Goal: Information Seeking & Learning: Learn about a topic

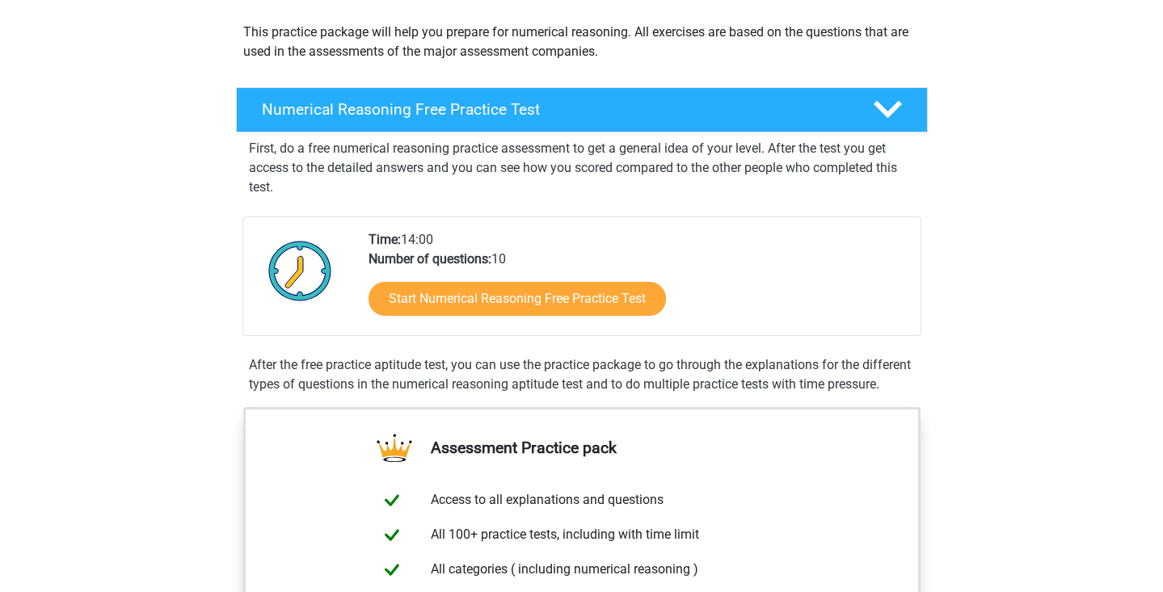
scroll to position [238, 0]
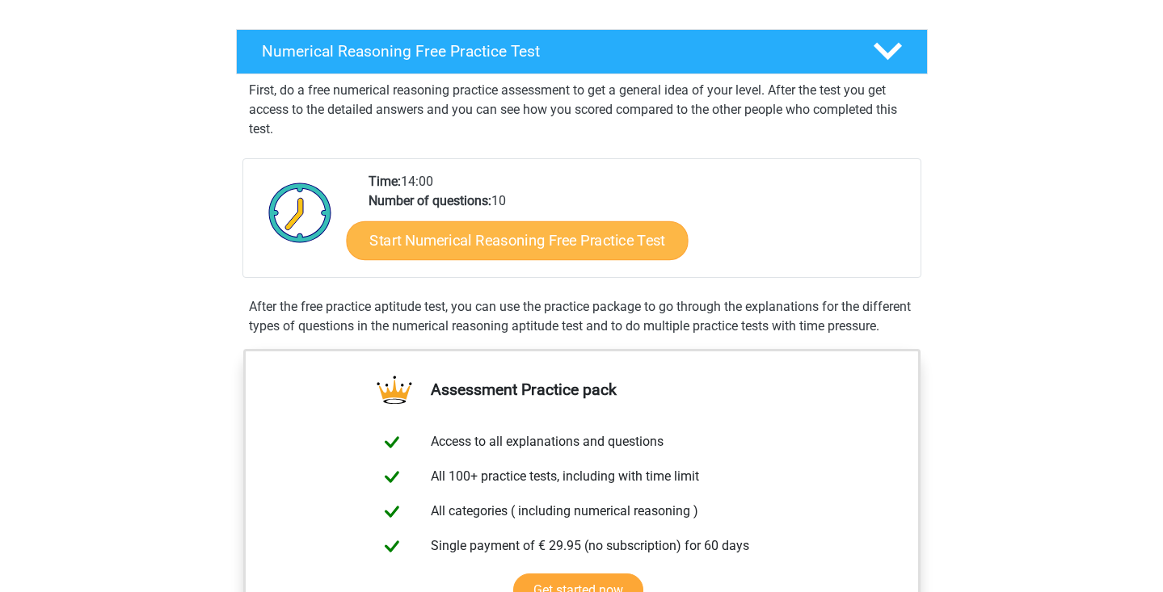
click at [538, 245] on link "Start Numerical Reasoning Free Practice Test" at bounding box center [517, 240] width 342 height 39
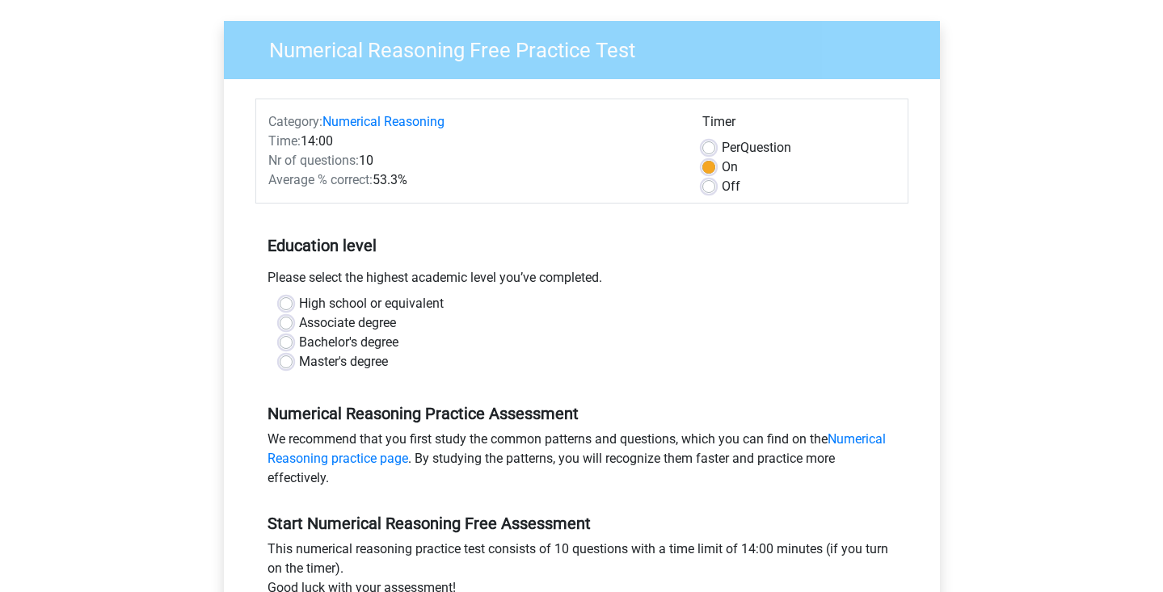
scroll to position [158, 0]
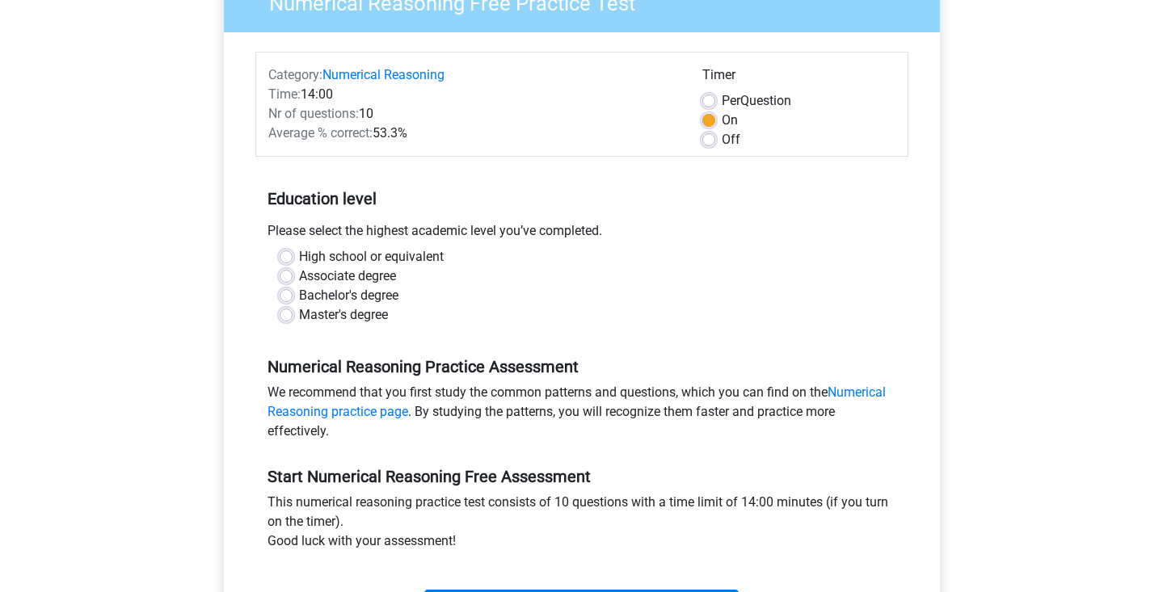
click at [299, 294] on label "Bachelor's degree" at bounding box center [348, 295] width 99 height 19
click at [284, 294] on input "Bachelor's degree" at bounding box center [286, 294] width 13 height 16
radio input "true"
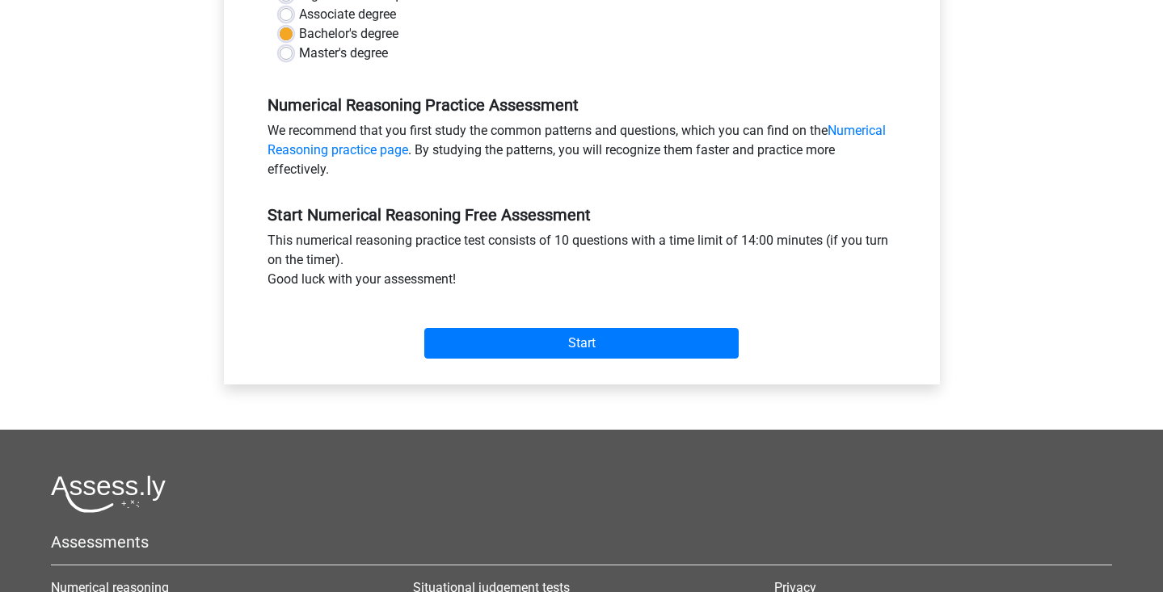
scroll to position [450, 0]
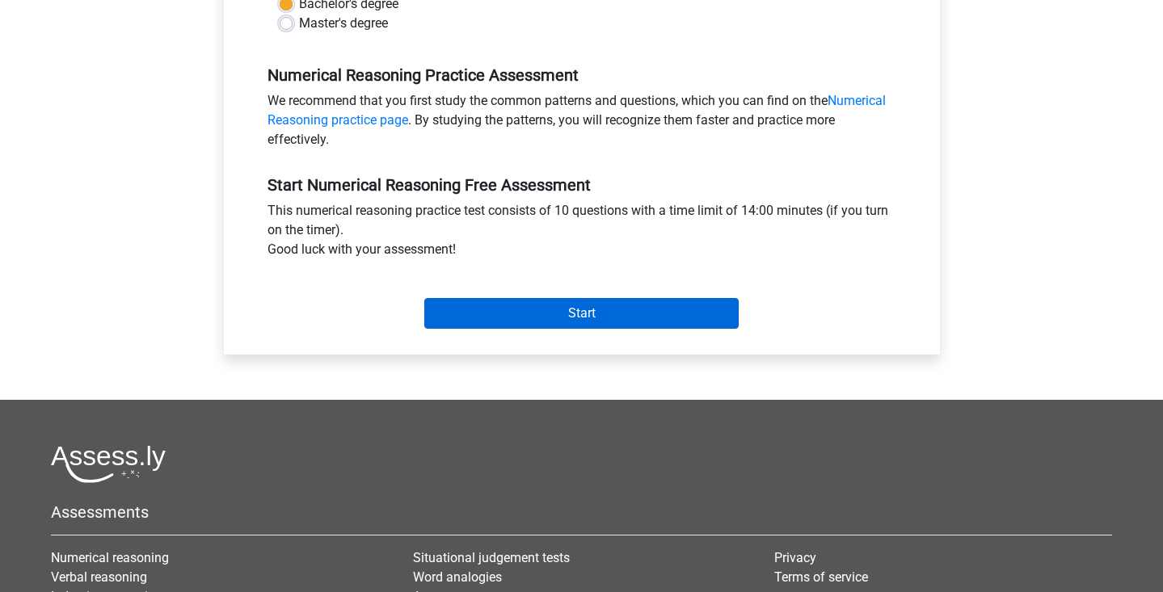
click at [583, 317] on input "Start" at bounding box center [581, 313] width 314 height 31
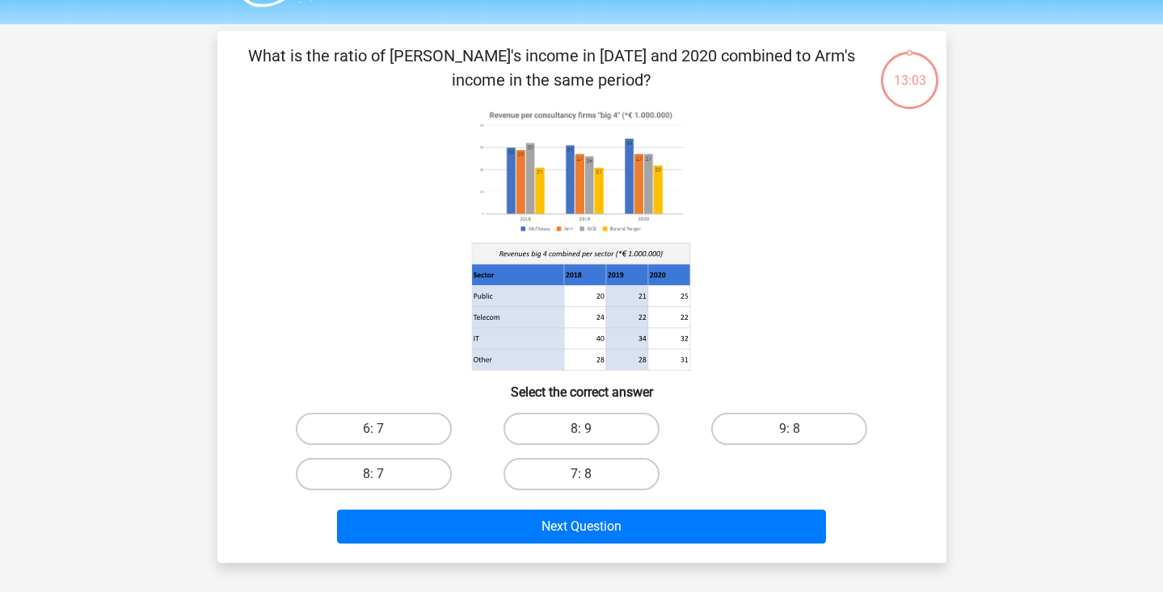
scroll to position [44, 0]
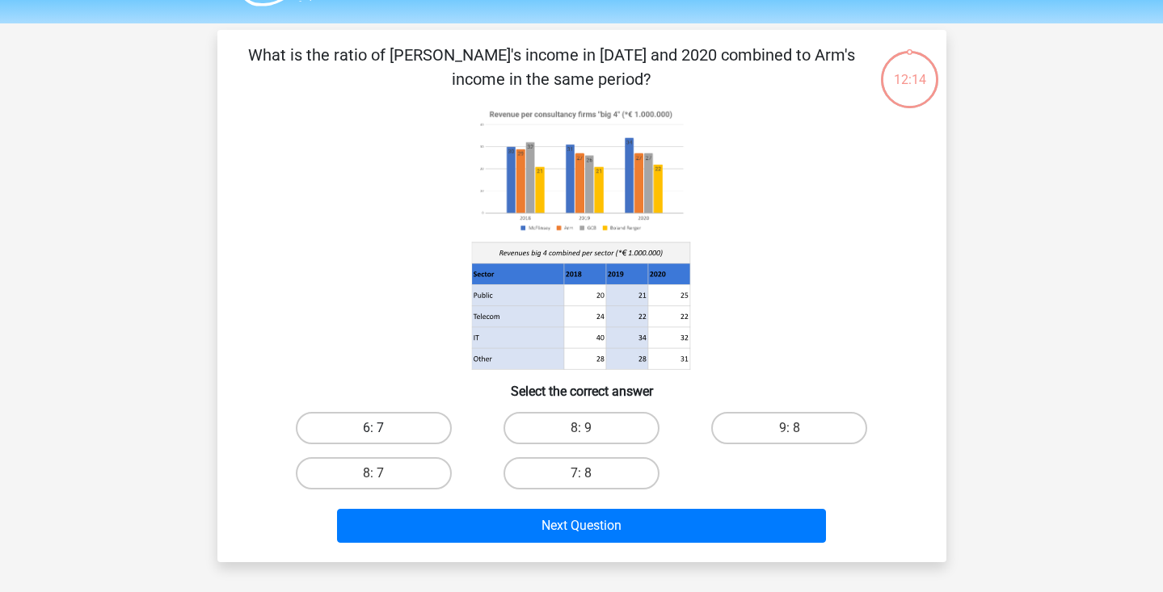
click at [364, 432] on label "6: 7" at bounding box center [374, 428] width 156 height 32
click at [373, 432] on input "6: 7" at bounding box center [378, 433] width 11 height 11
radio input "true"
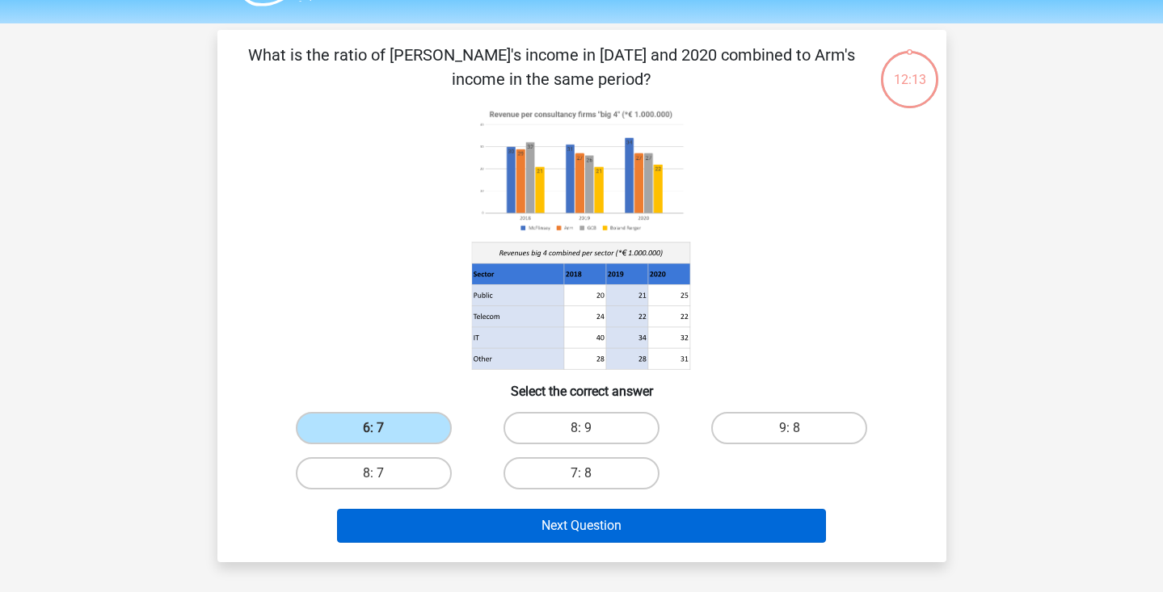
click at [573, 532] on button "Next Question" at bounding box center [581, 526] width 489 height 34
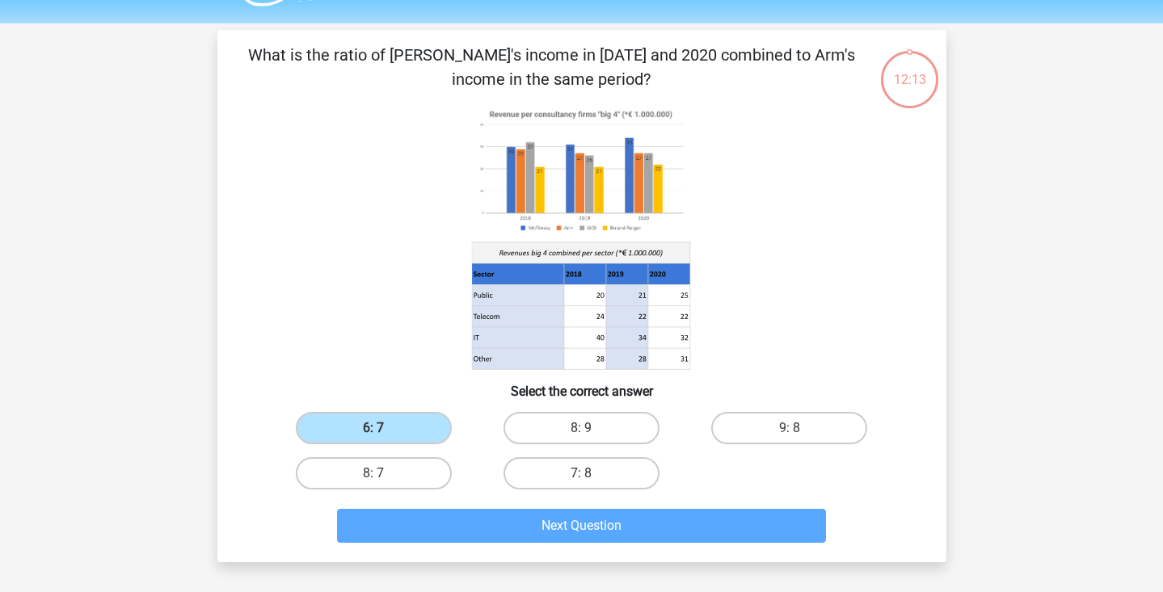
scroll to position [74, 0]
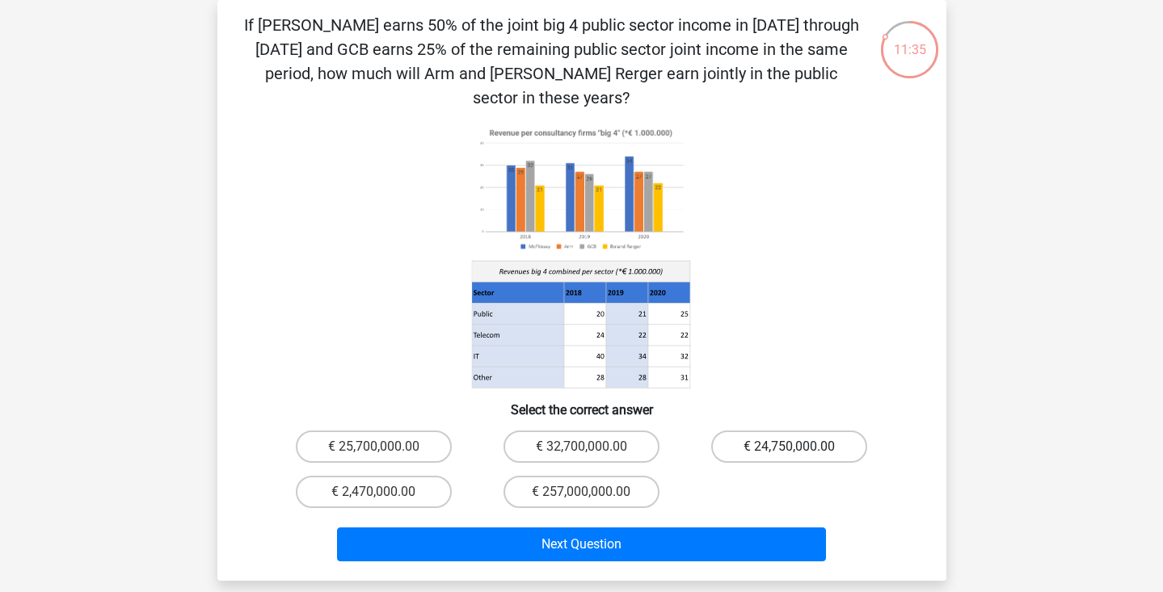
click at [824, 431] on label "€ 24,750,000.00" at bounding box center [789, 447] width 156 height 32
click at [800, 447] on input "€ 24,750,000.00" at bounding box center [795, 452] width 11 height 11
radio input "true"
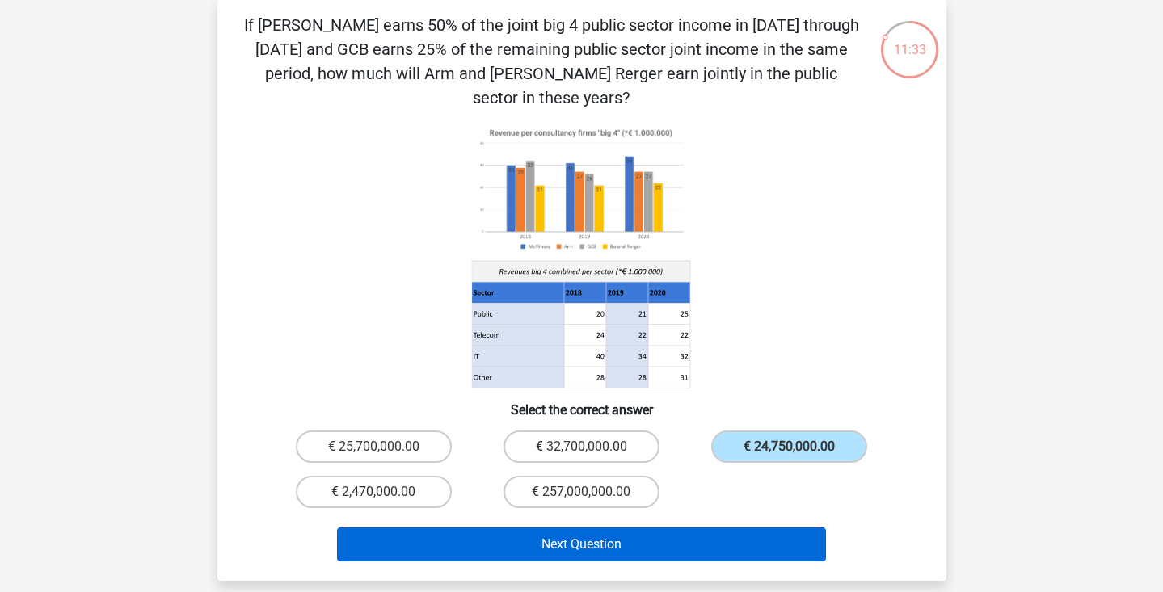
click at [618, 528] on button "Next Question" at bounding box center [581, 545] width 489 height 34
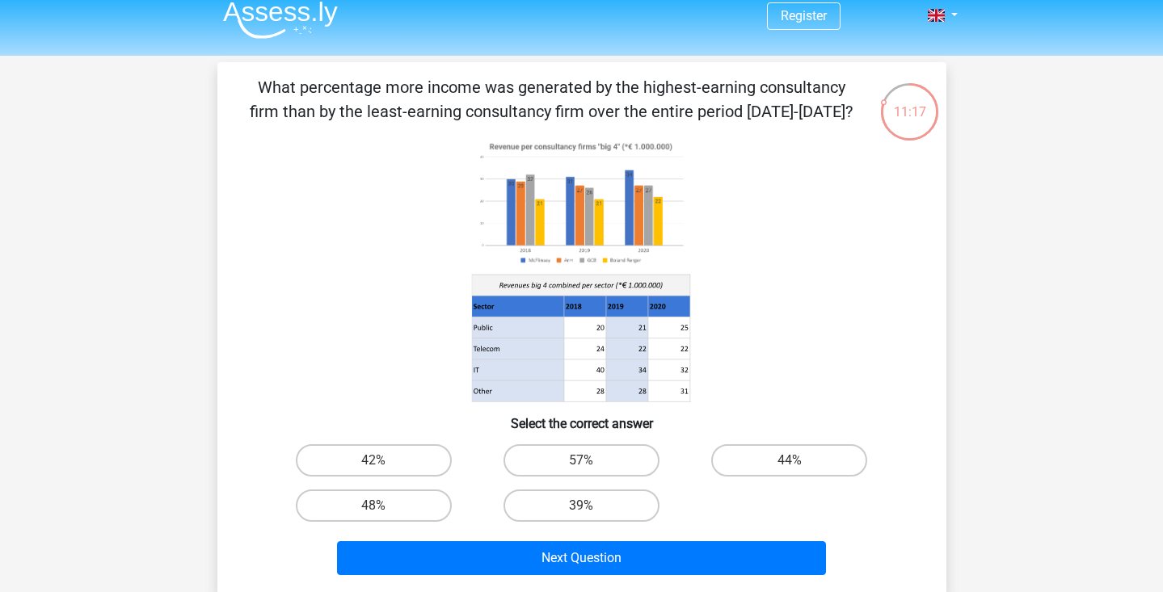
scroll to position [23, 0]
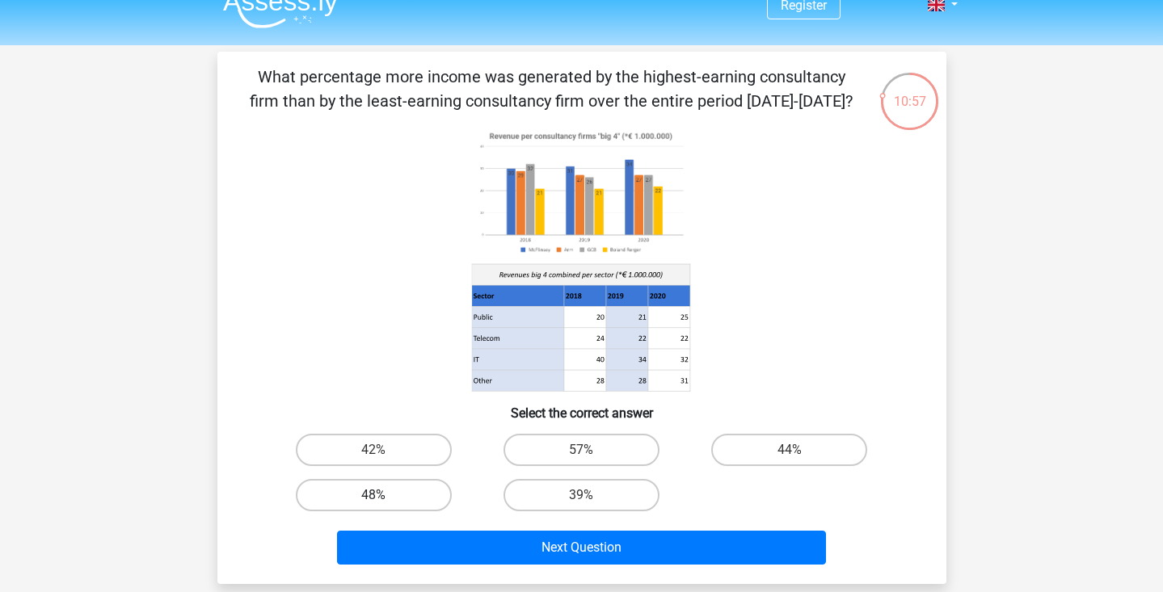
click at [391, 496] on label "48%" at bounding box center [374, 495] width 156 height 32
click at [384, 496] on input "48%" at bounding box center [378, 500] width 11 height 11
radio input "true"
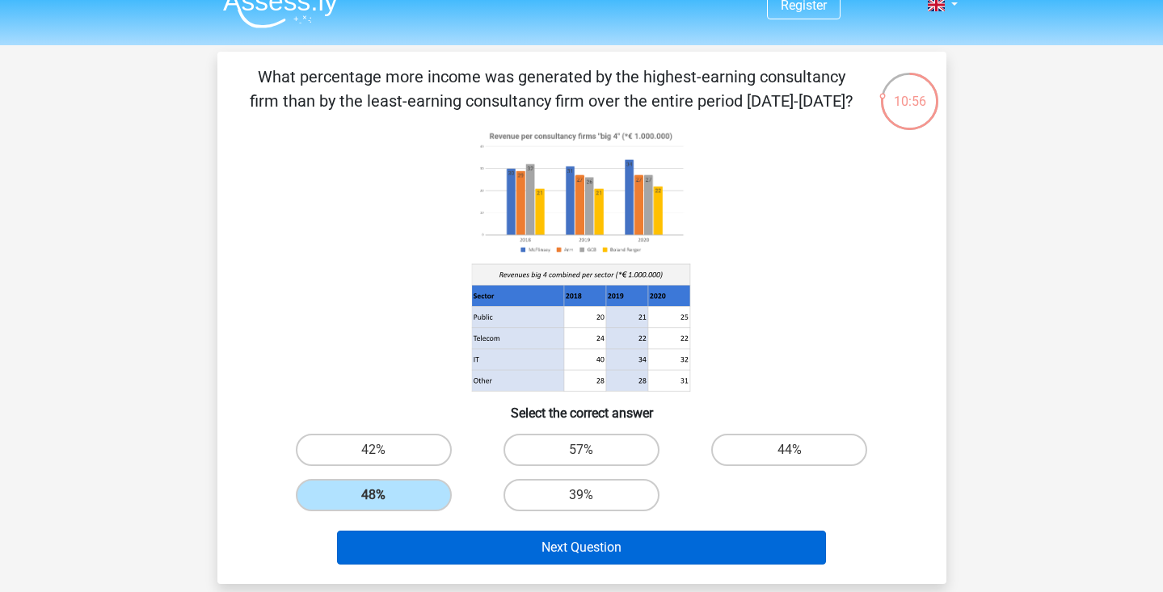
click at [575, 546] on button "Next Question" at bounding box center [581, 548] width 489 height 34
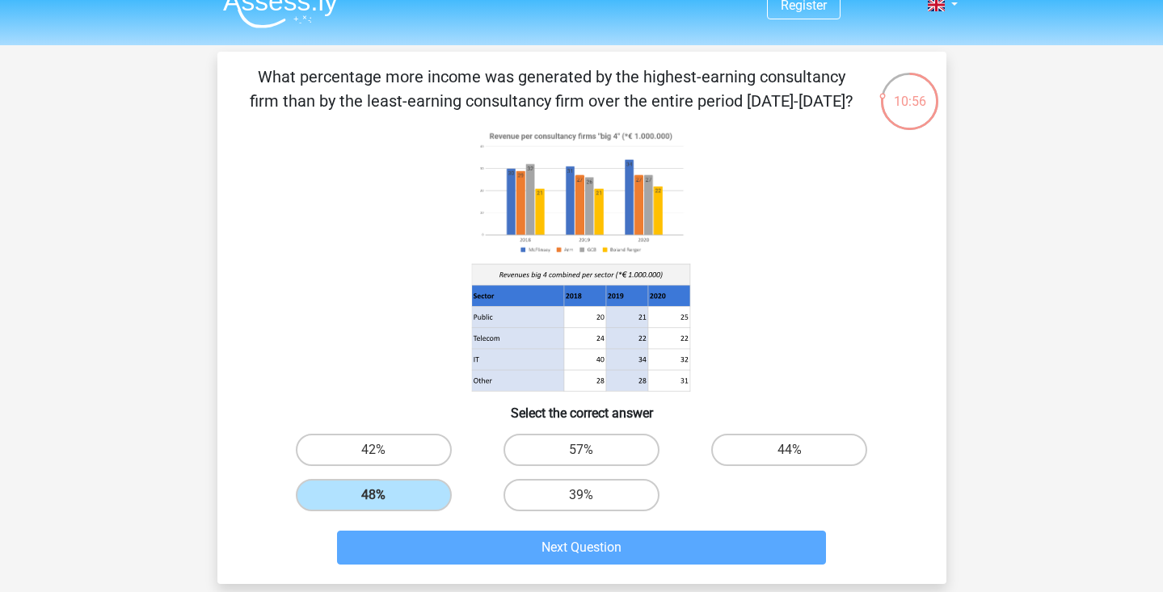
scroll to position [74, 0]
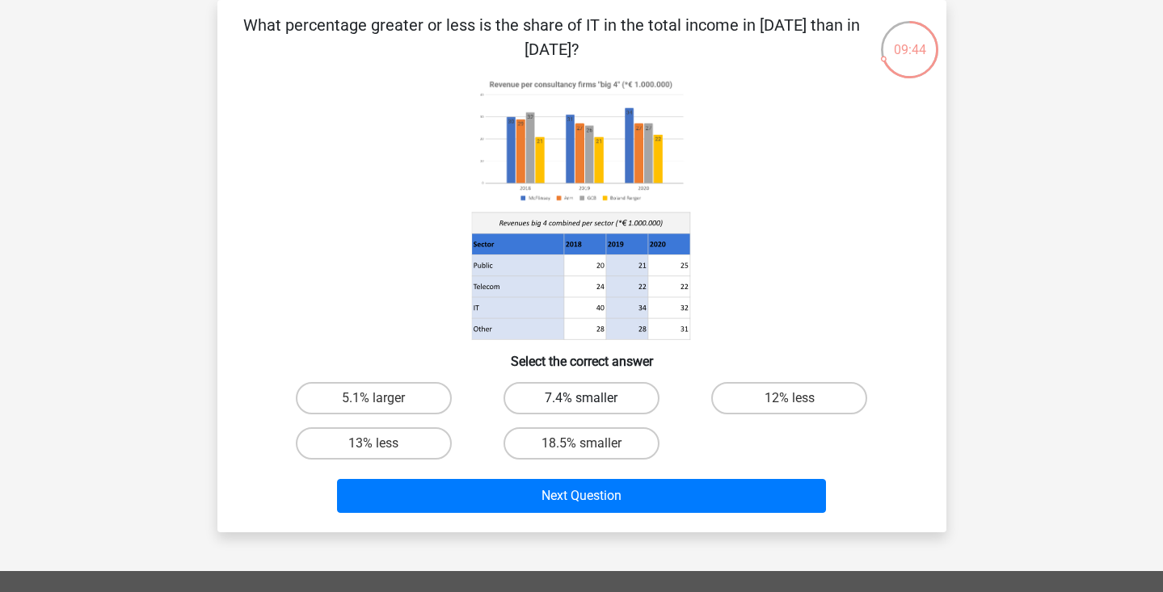
click at [643, 390] on label "7.4% smaller" at bounding box center [581, 398] width 156 height 32
click at [592, 398] on input "7.4% smaller" at bounding box center [586, 403] width 11 height 11
radio input "true"
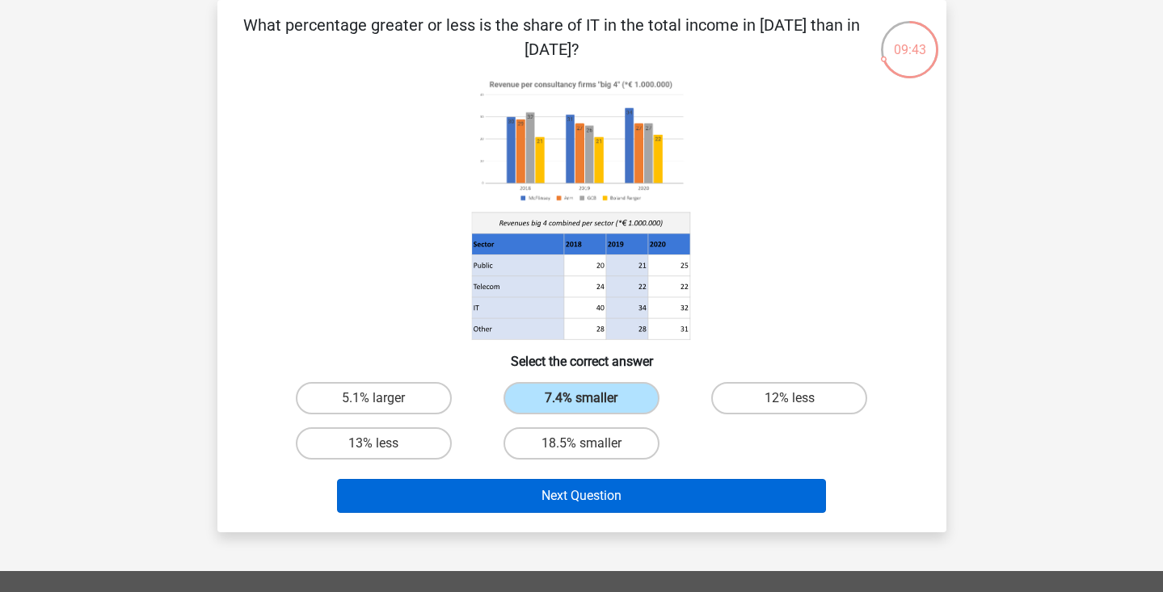
click at [643, 500] on button "Next Question" at bounding box center [581, 496] width 489 height 34
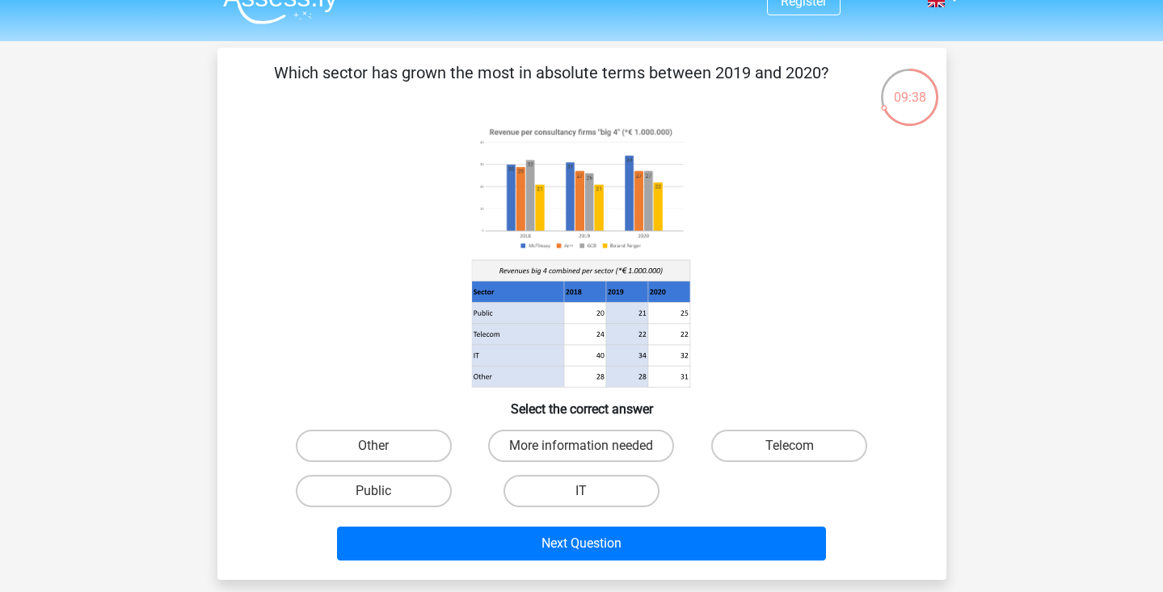
scroll to position [24, 0]
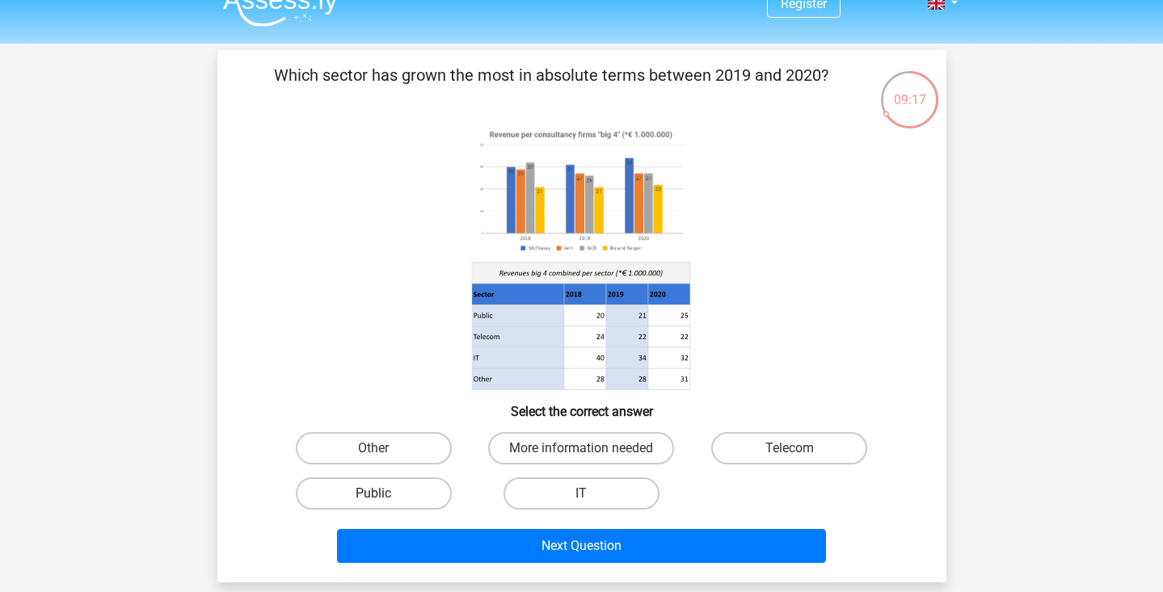
click at [356, 502] on label "Public" at bounding box center [374, 494] width 156 height 32
click at [373, 502] on input "Public" at bounding box center [378, 499] width 11 height 11
radio input "true"
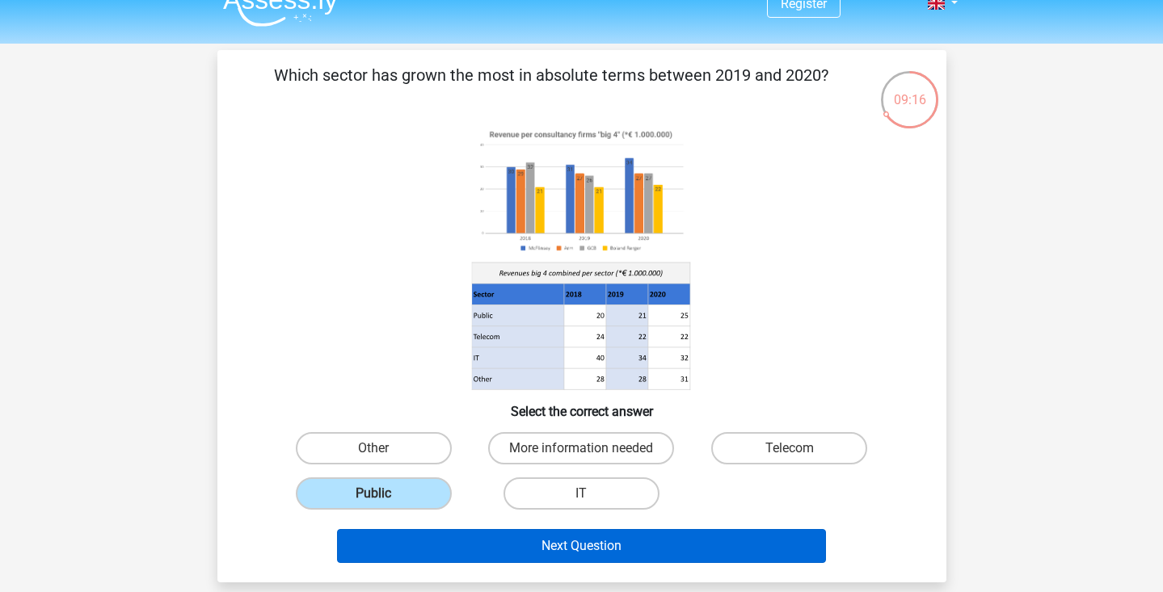
click at [516, 541] on button "Next Question" at bounding box center [581, 546] width 489 height 34
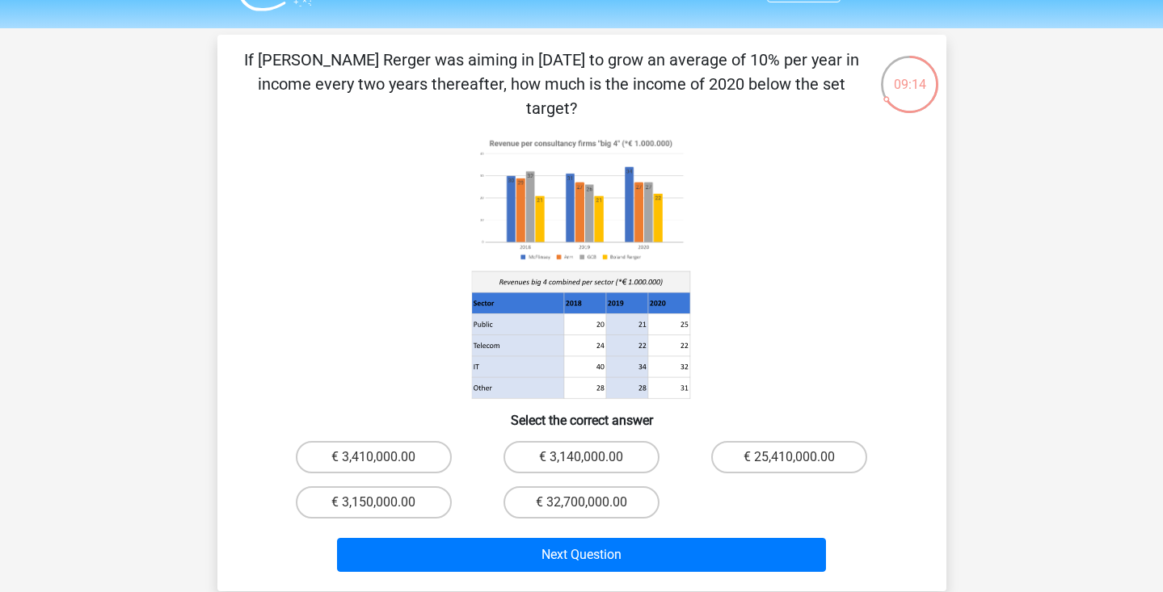
scroll to position [37, 0]
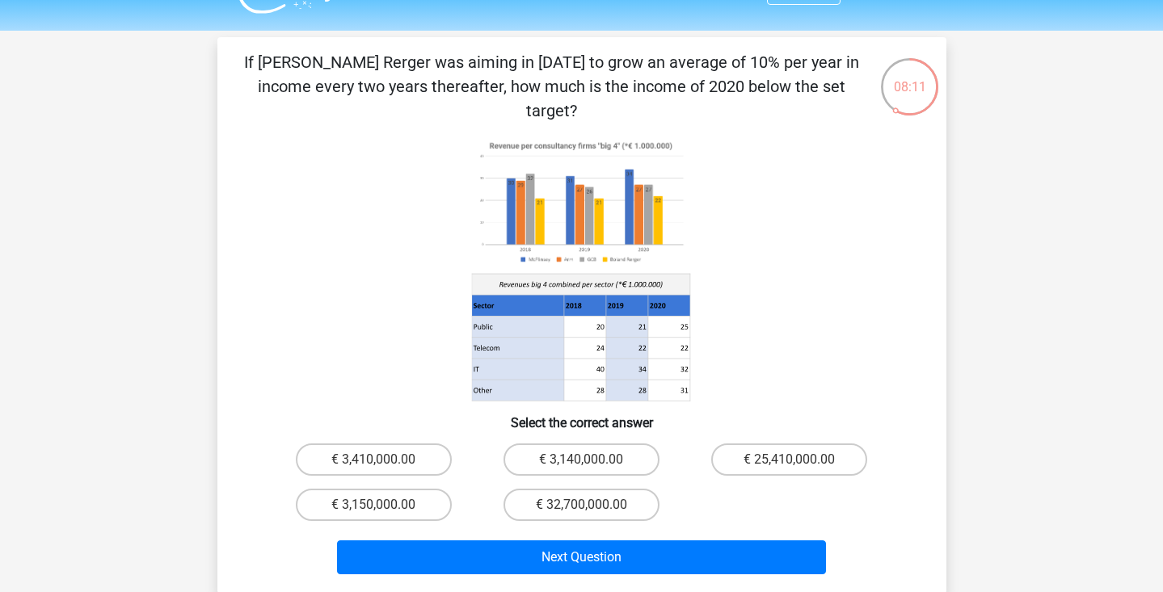
click at [377, 460] on input "€ 3,410,000.00" at bounding box center [378, 465] width 11 height 11
radio input "true"
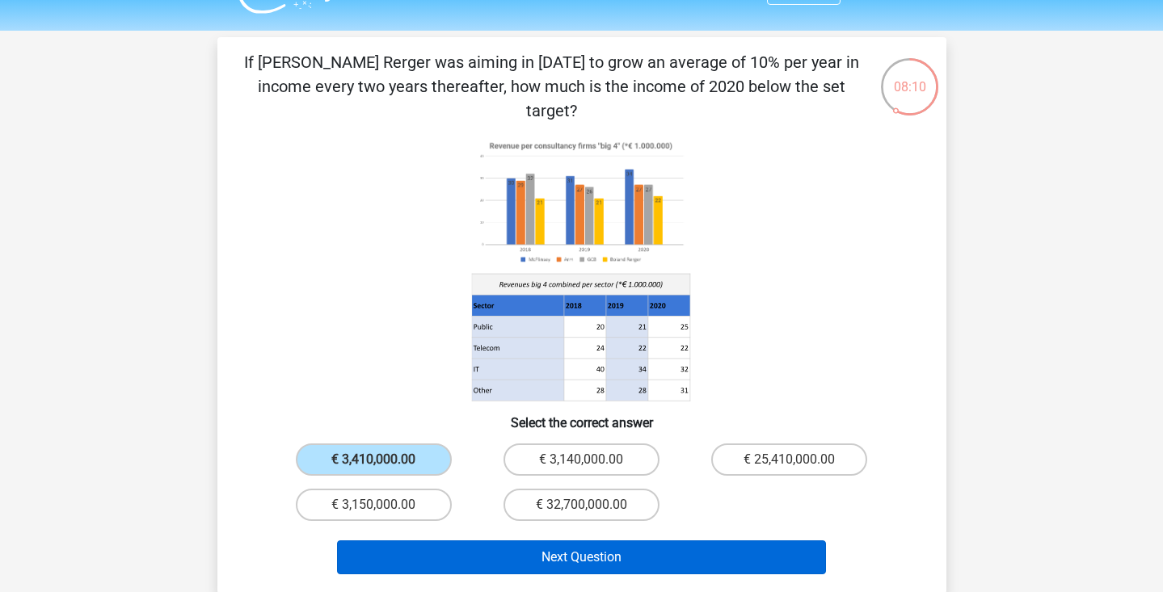
click at [569, 541] on button "Next Question" at bounding box center [581, 558] width 489 height 34
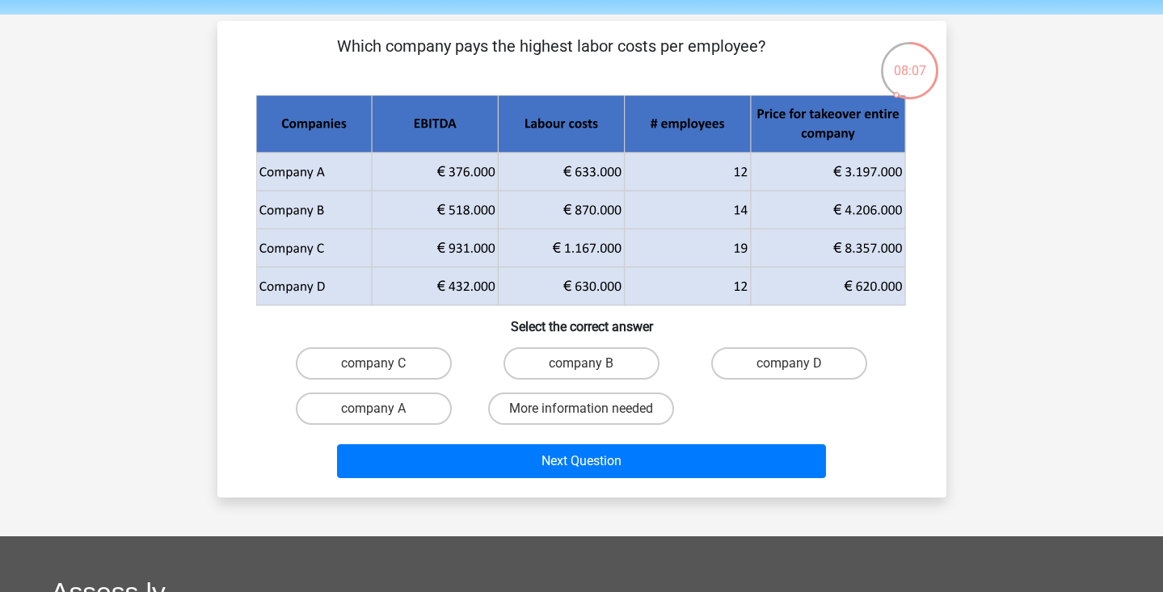
scroll to position [53, 0]
click at [988, 305] on div "Register Nederlands English" at bounding box center [581, 455] width 1163 height 1017
click at [616, 360] on label "company B" at bounding box center [581, 364] width 156 height 32
click at [592, 364] on input "company B" at bounding box center [586, 369] width 11 height 11
radio input "true"
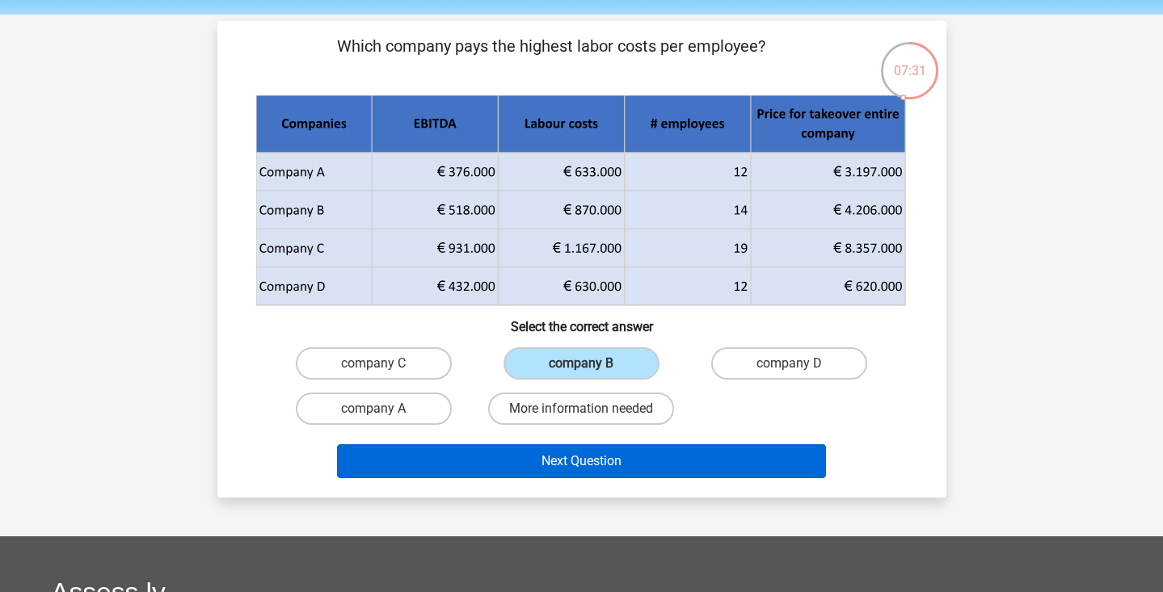
click at [616, 456] on button "Next Question" at bounding box center [581, 461] width 489 height 34
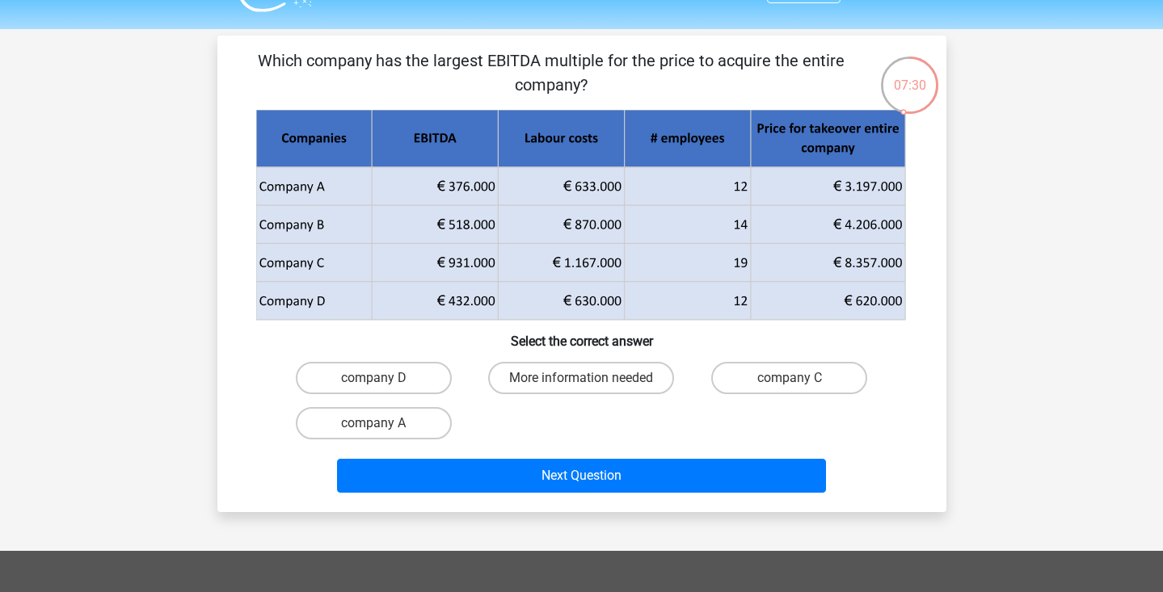
scroll to position [30, 0]
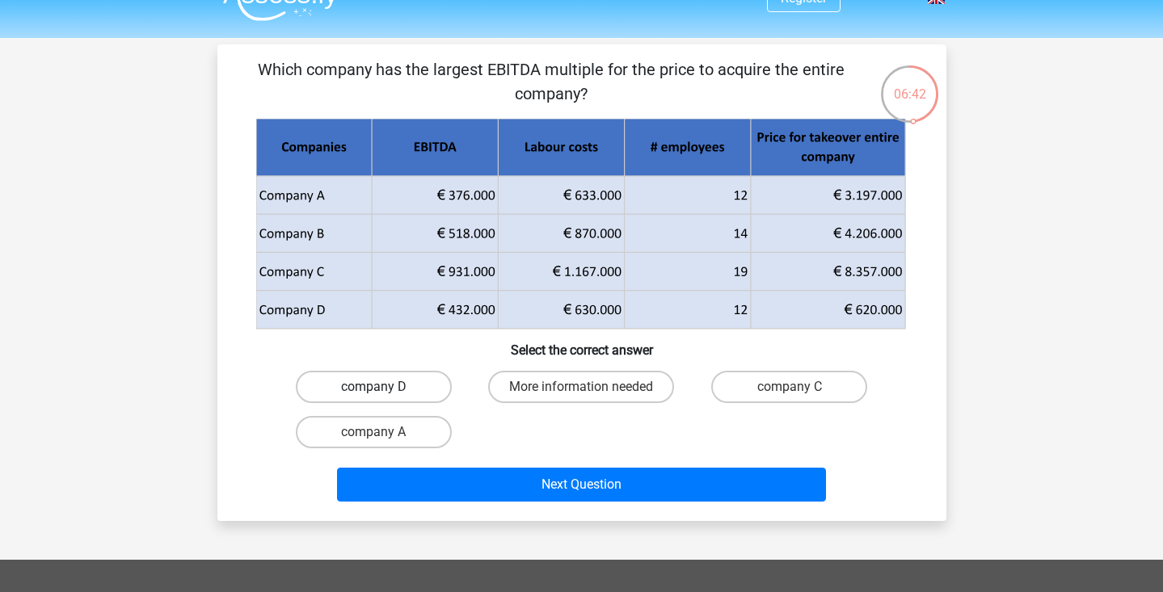
click at [437, 392] on label "company D" at bounding box center [374, 387] width 156 height 32
click at [384, 392] on input "company D" at bounding box center [378, 392] width 11 height 11
radio input "true"
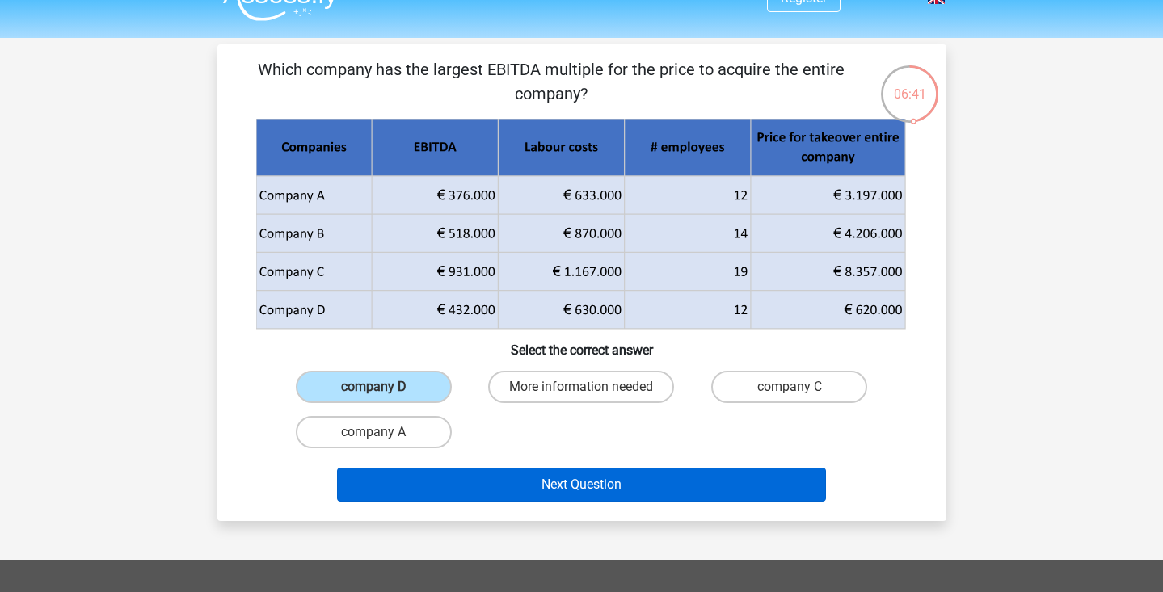
click at [570, 479] on button "Next Question" at bounding box center [581, 485] width 489 height 34
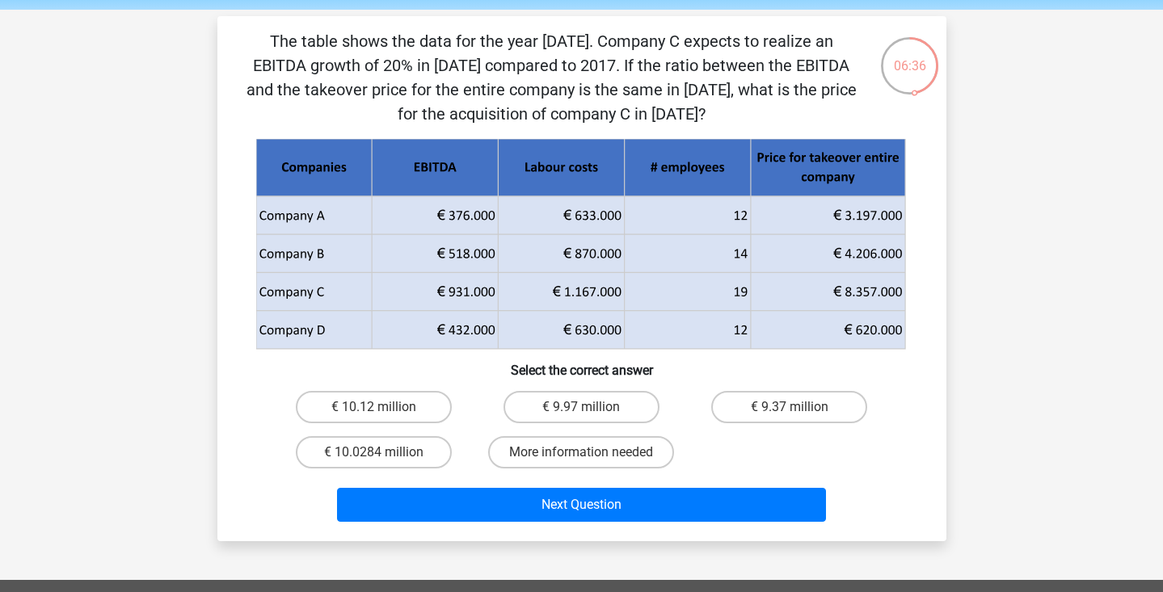
scroll to position [61, 0]
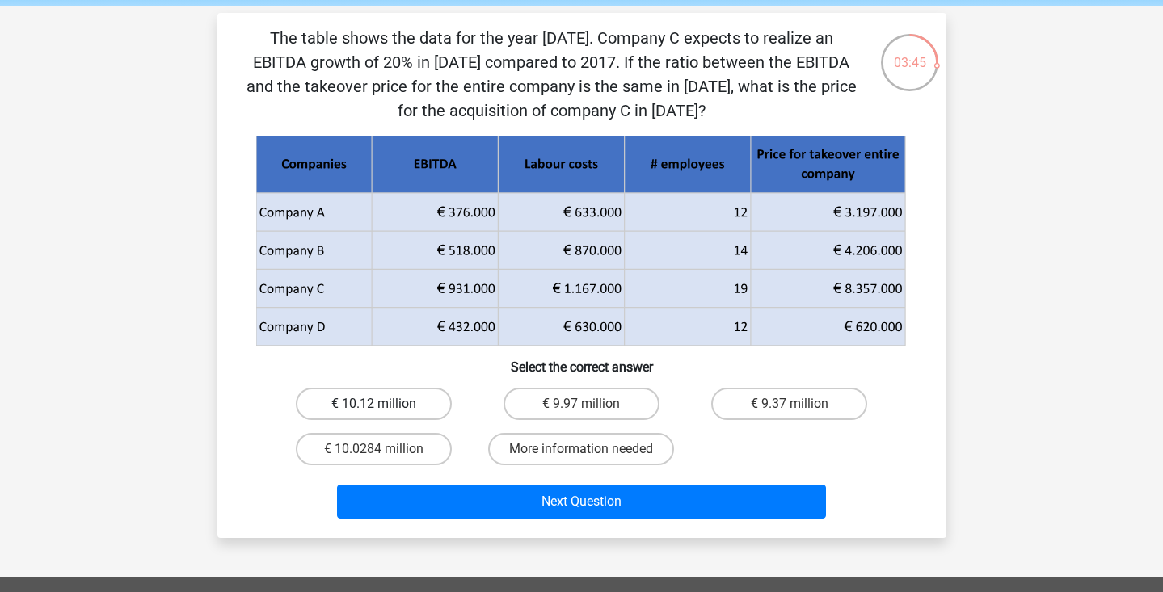
click at [404, 403] on label "€ 10.12 million" at bounding box center [374, 404] width 156 height 32
click at [384, 404] on input "€ 10.12 million" at bounding box center [378, 409] width 11 height 11
radio input "true"
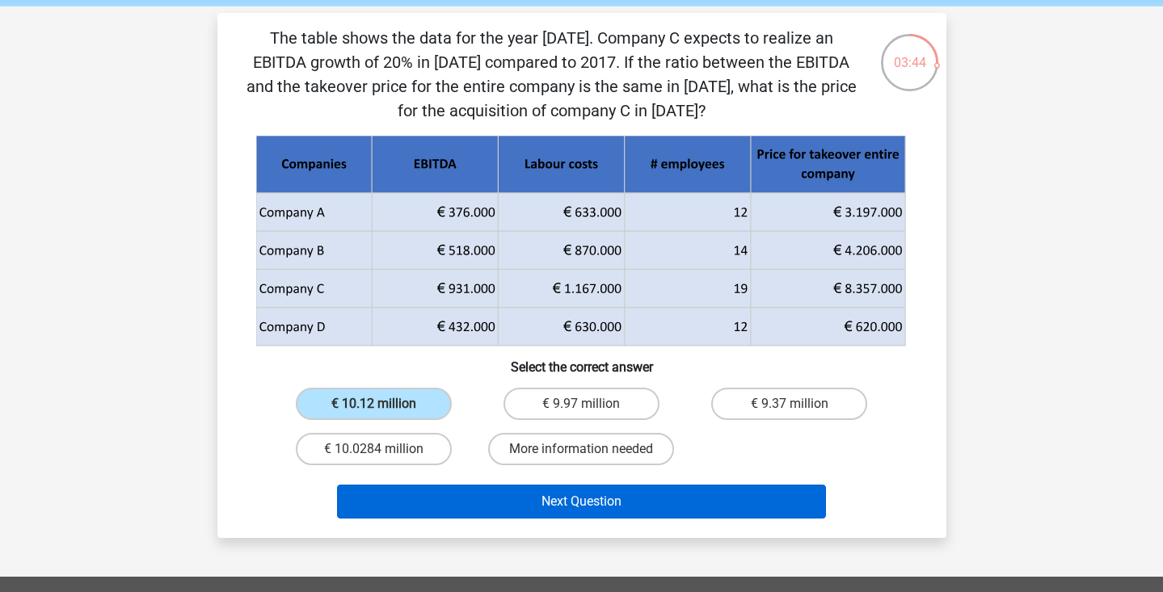
click at [578, 502] on button "Next Question" at bounding box center [581, 502] width 489 height 34
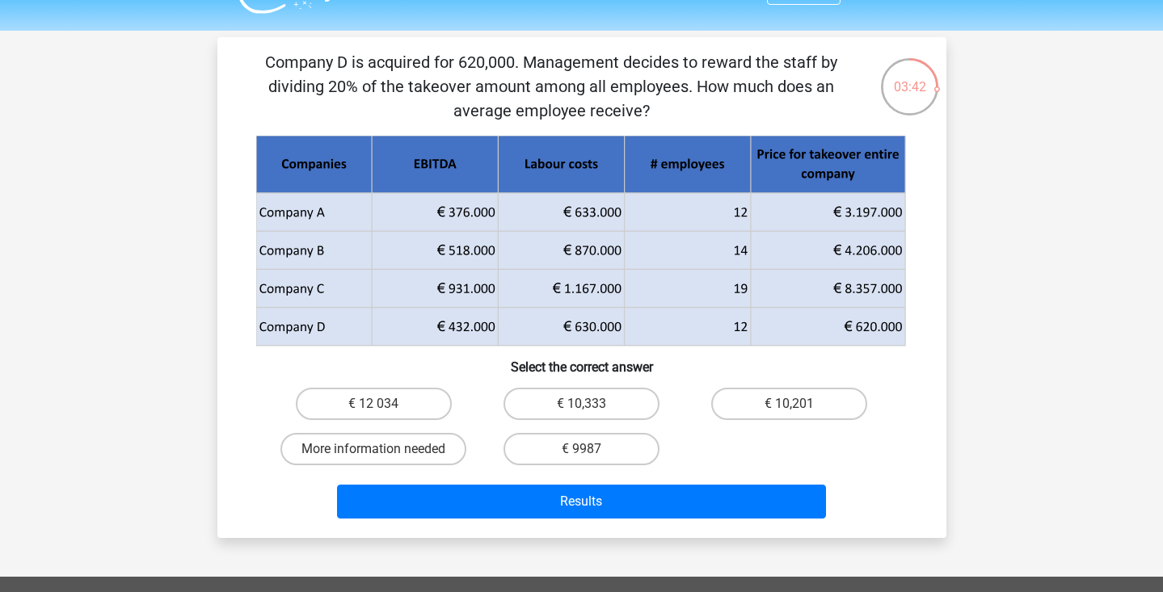
scroll to position [38, 0]
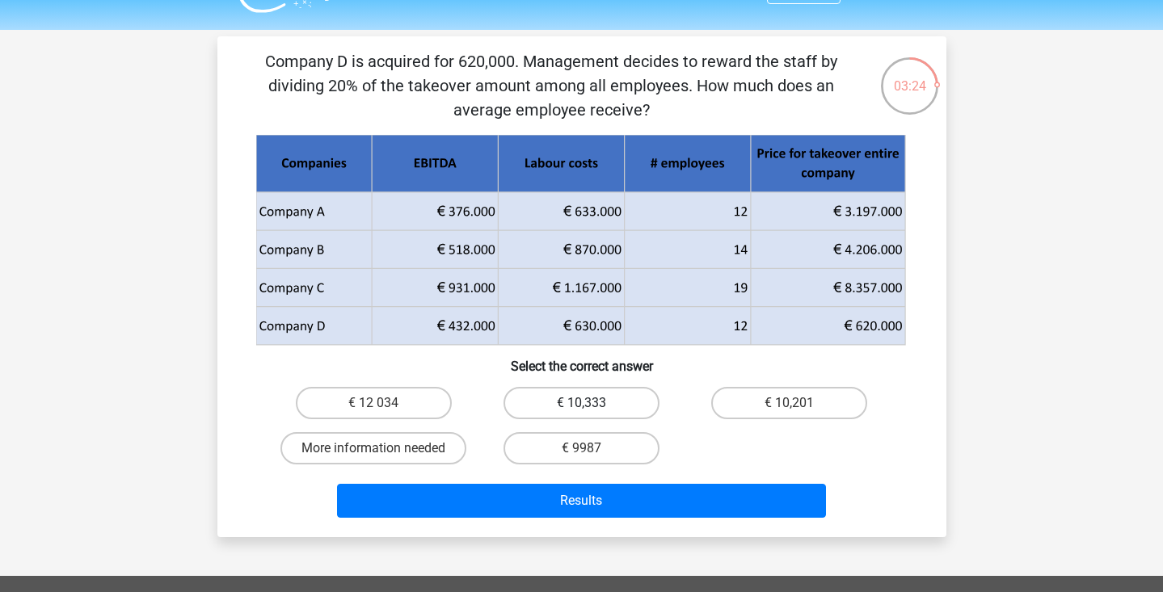
click at [600, 403] on label "€ 10,333" at bounding box center [581, 403] width 156 height 32
click at [592, 403] on input "€ 10,333" at bounding box center [586, 408] width 11 height 11
radio input "true"
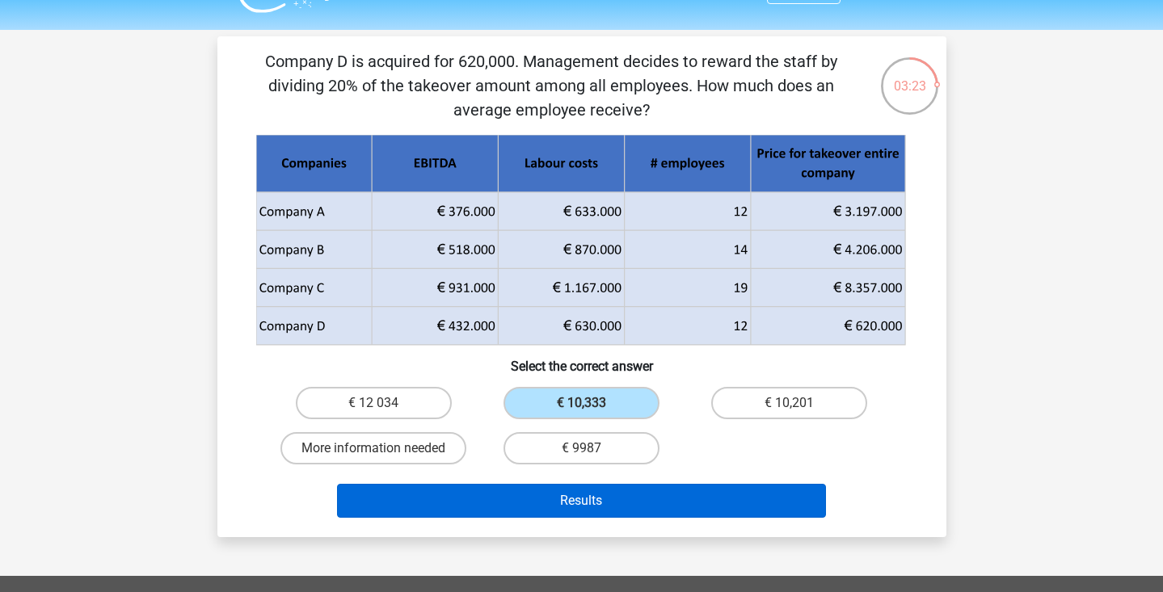
click at [617, 495] on button "Results" at bounding box center [581, 501] width 489 height 34
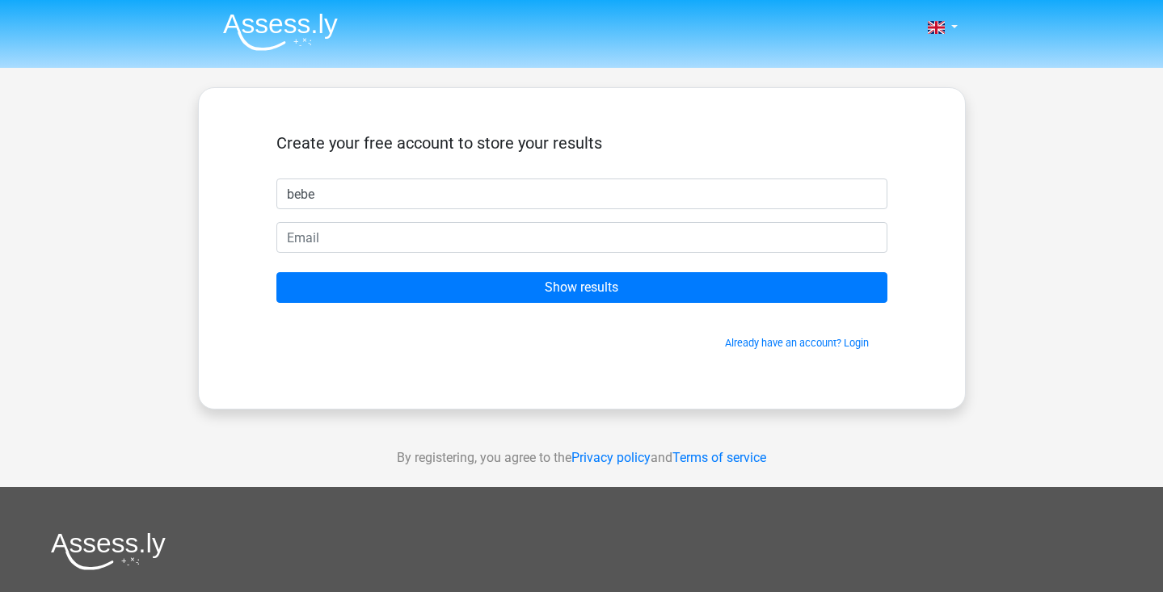
type input "bebe"
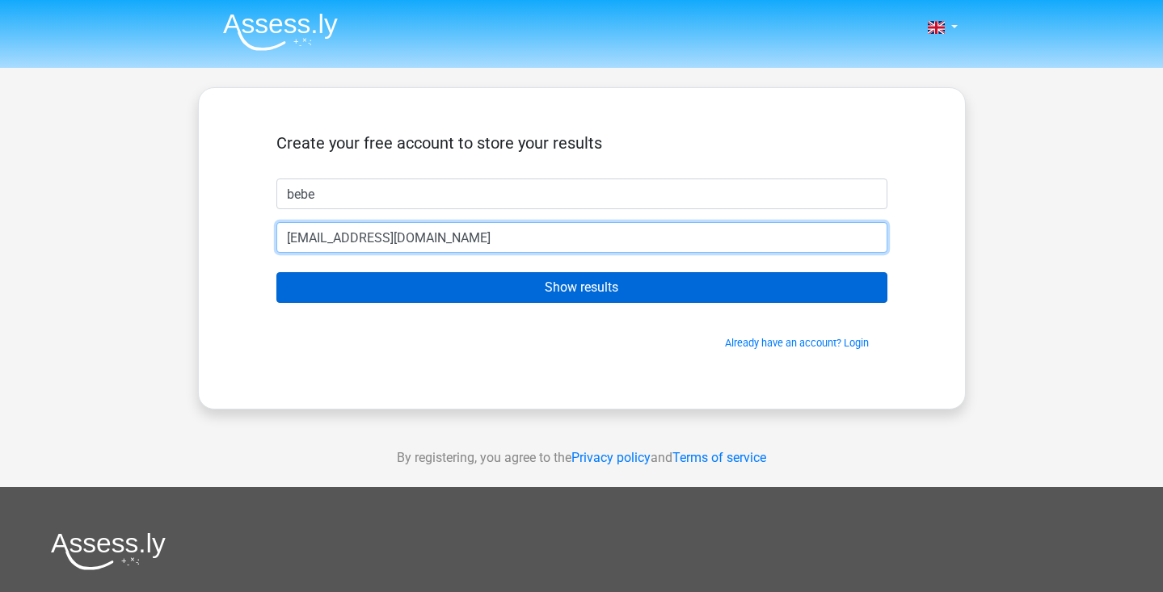
type input "bebebaxter161@gmail.com"
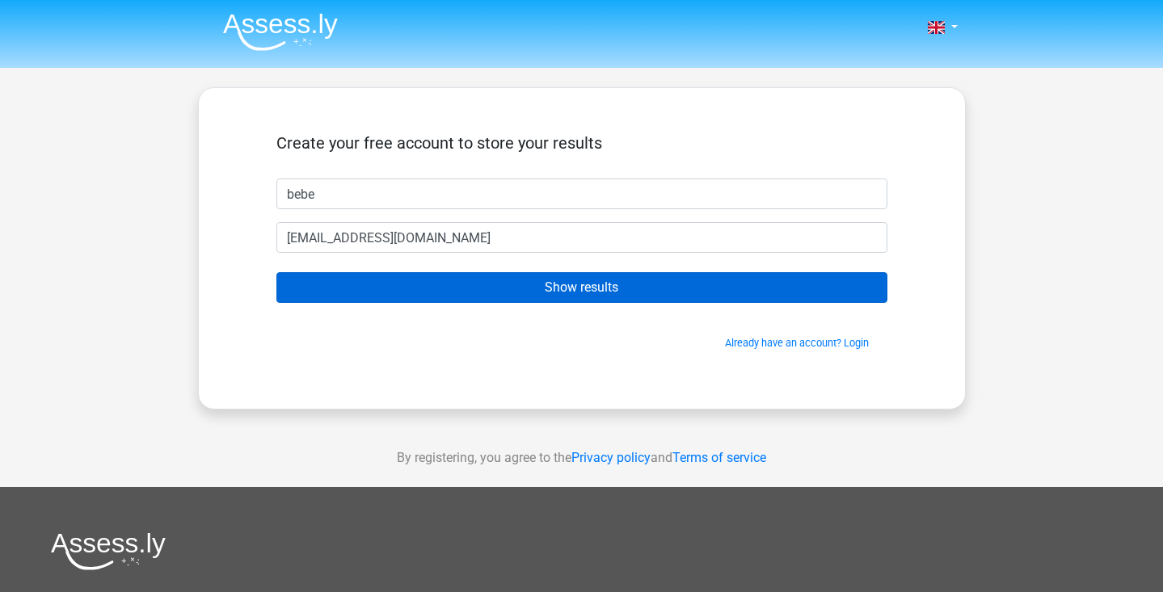
click at [582, 284] on input "Show results" at bounding box center [581, 287] width 611 height 31
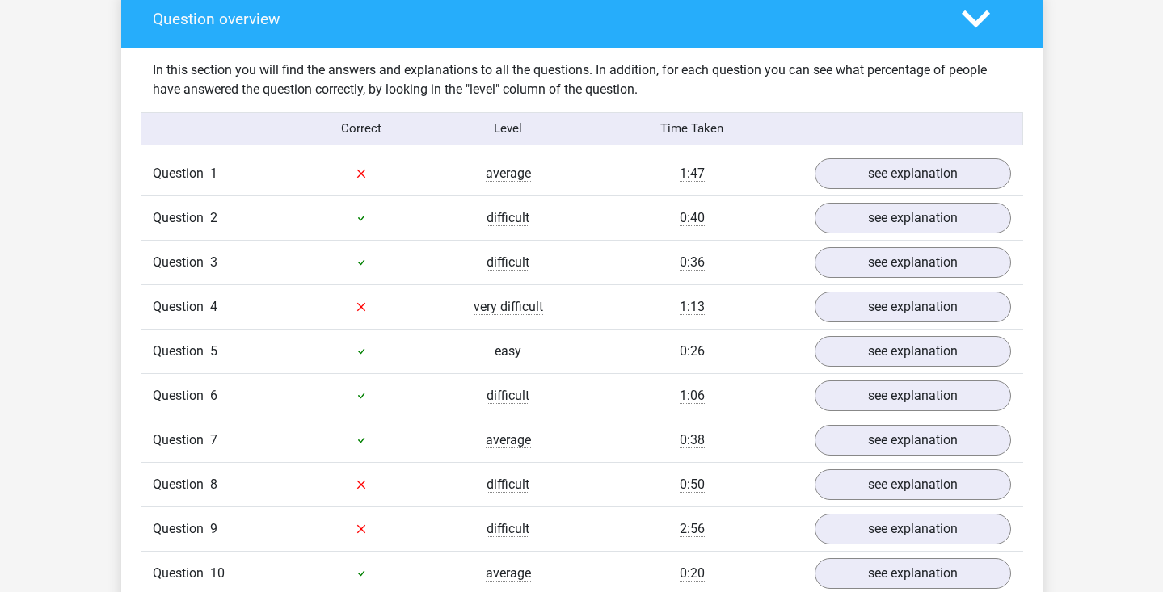
scroll to position [1207, 0]
click at [913, 167] on link "see explanation" at bounding box center [911, 175] width 225 height 36
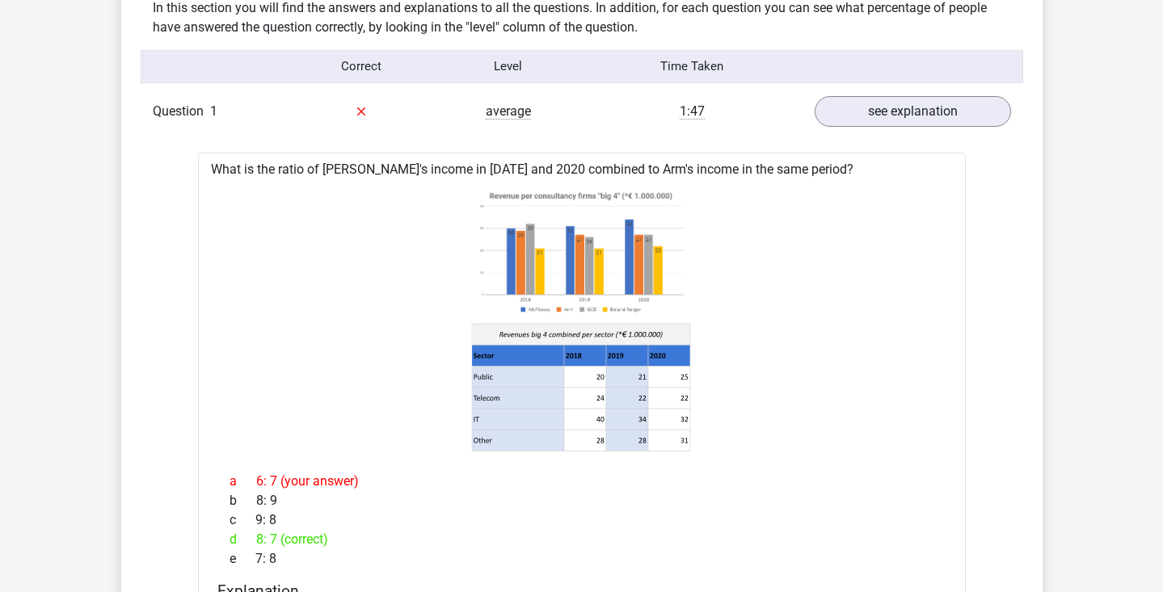
scroll to position [1184, 0]
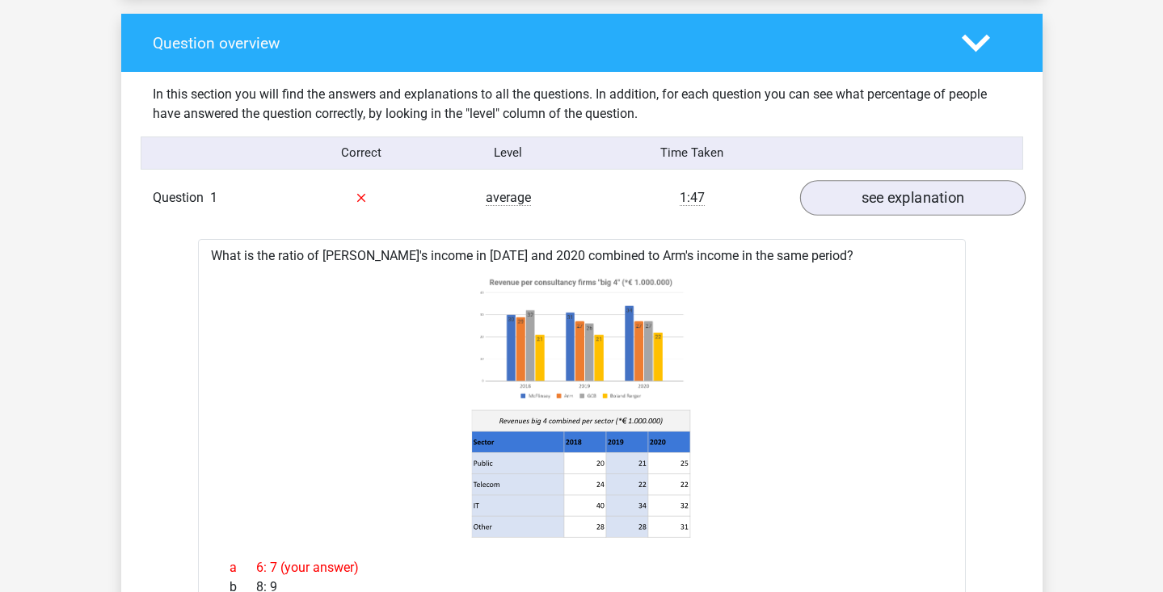
click at [935, 195] on link "see explanation" at bounding box center [911, 198] width 225 height 36
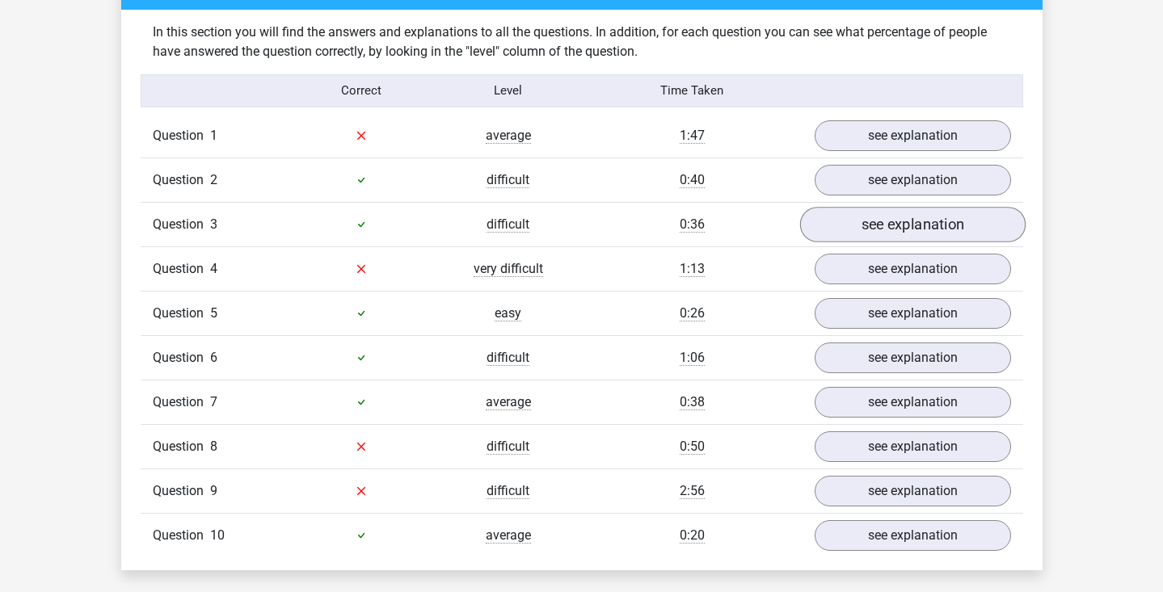
scroll to position [1249, 0]
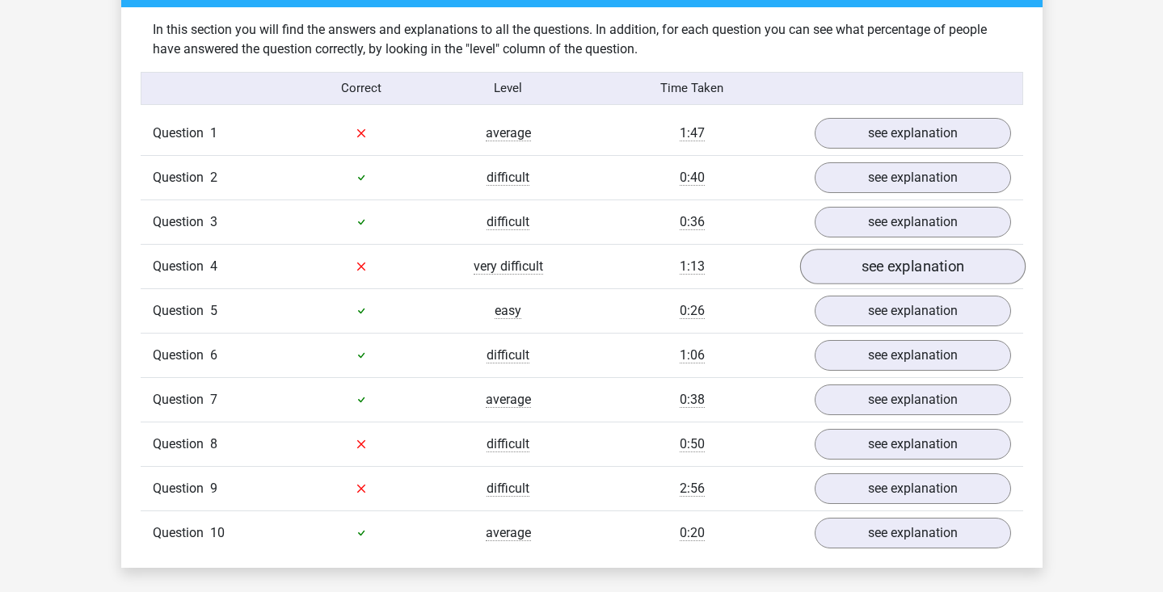
click at [911, 271] on link "see explanation" at bounding box center [911, 267] width 225 height 36
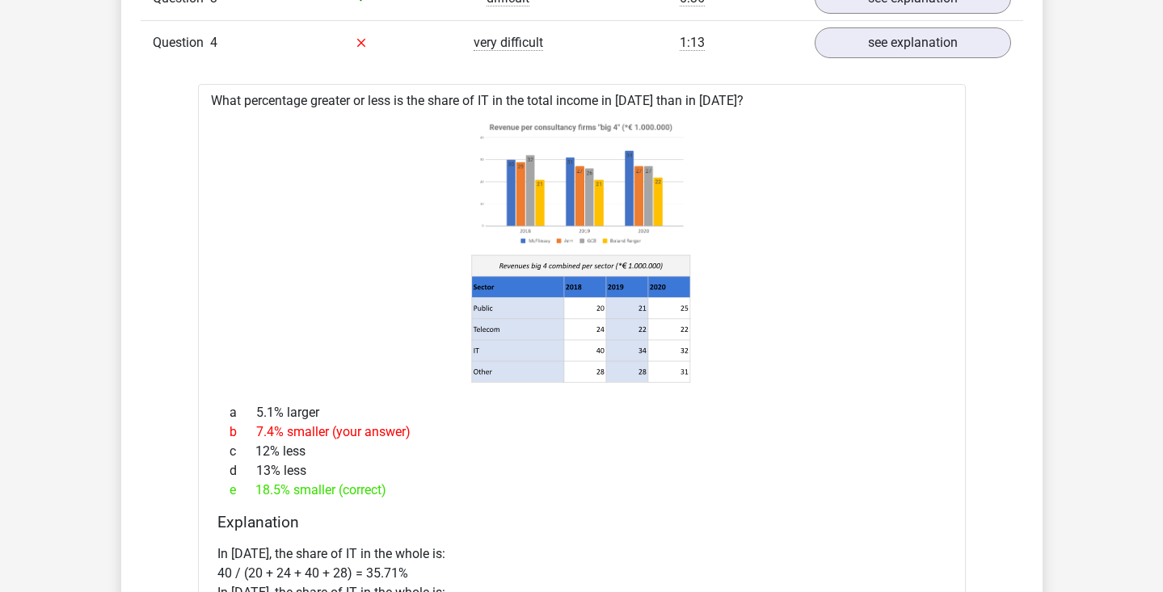
scroll to position [1424, 0]
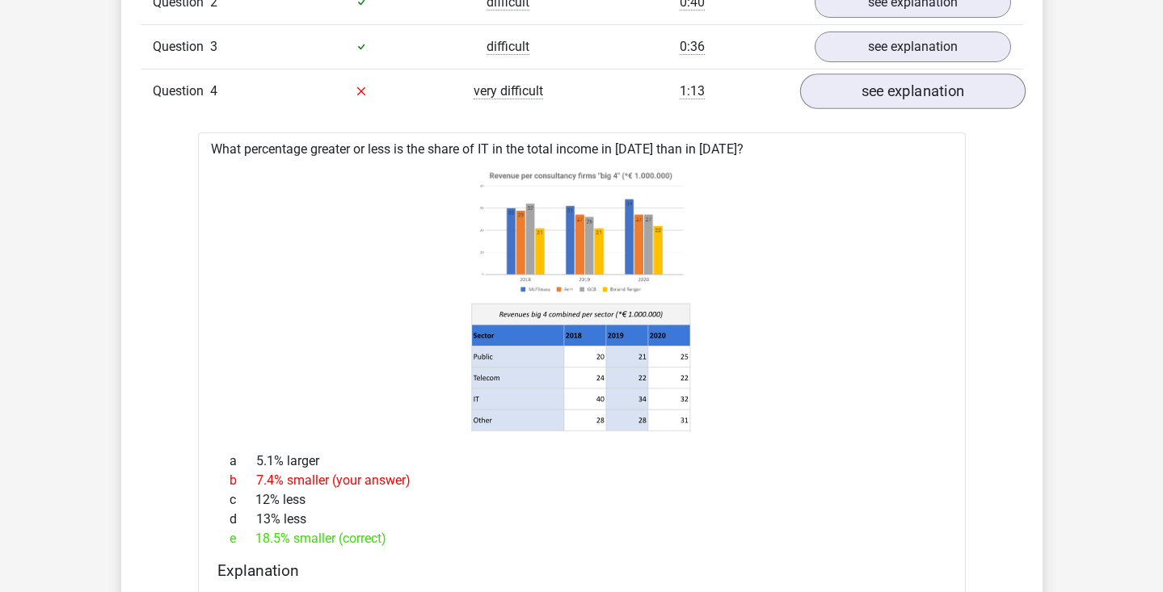
click at [933, 101] on link "see explanation" at bounding box center [911, 92] width 225 height 36
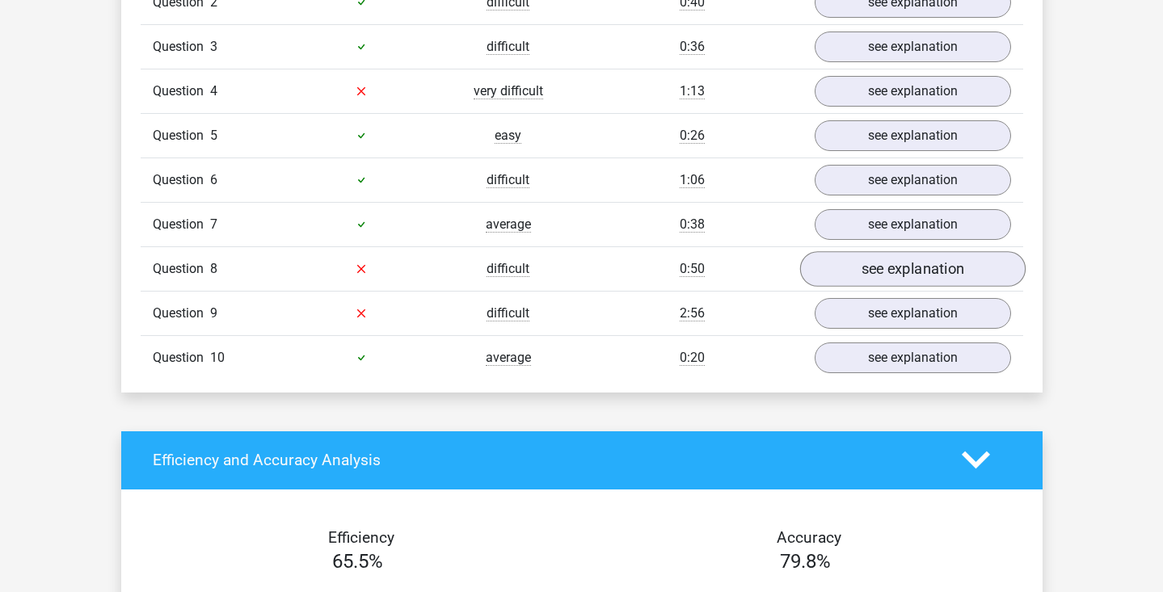
click at [883, 275] on link "see explanation" at bounding box center [911, 269] width 225 height 36
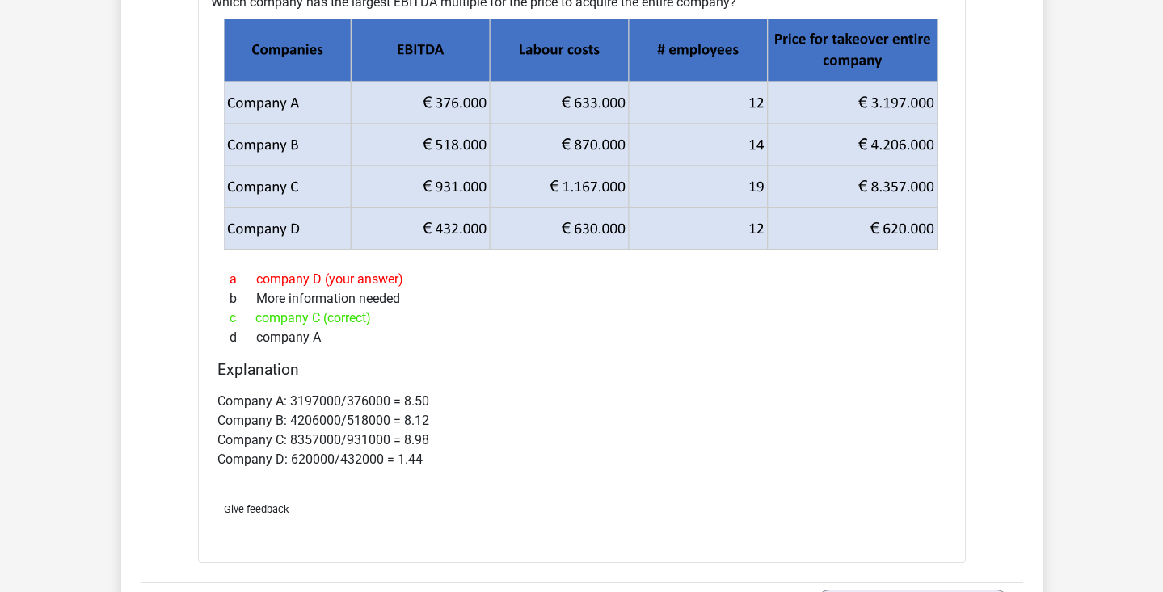
scroll to position [1695, 0]
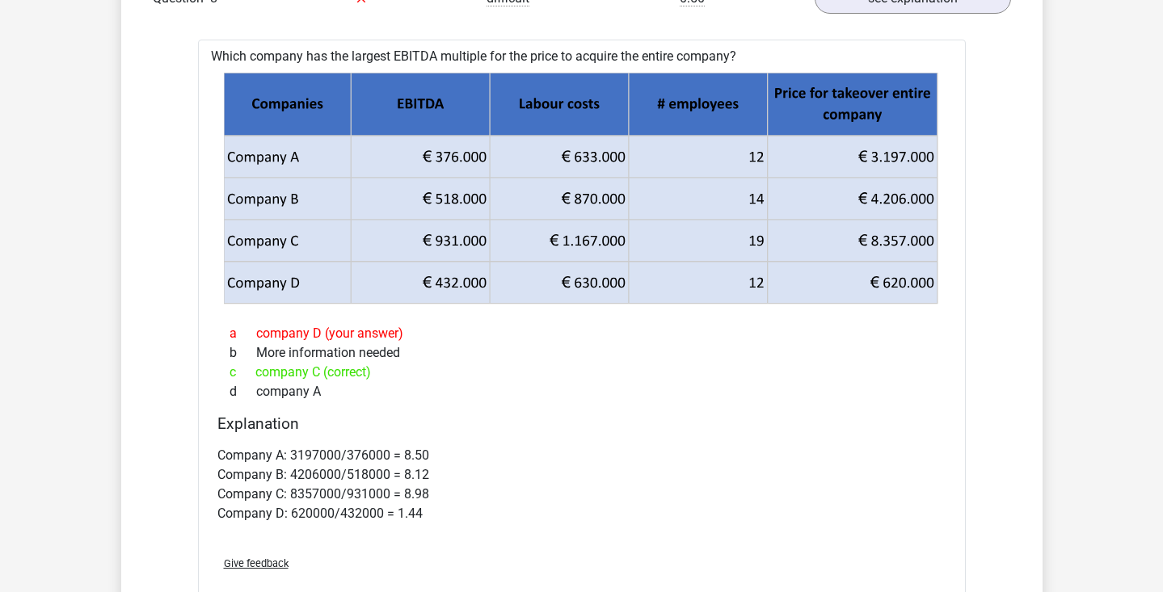
drag, startPoint x: 211, startPoint y: 57, endPoint x: 748, endPoint y: 53, distance: 536.6
click at [748, 53] on div "Which company has the largest EBITDA multiple for the price to acquire the enti…" at bounding box center [582, 329] width 768 height 578
copy div "Which company has the largest EBITDA multiple for the price to acquire the enti…"
click at [558, 398] on div "d company A" at bounding box center [581, 391] width 729 height 19
